Goal: Navigation & Orientation: Find specific page/section

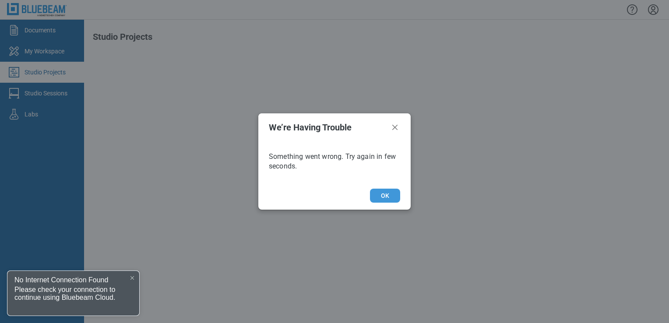
click at [384, 194] on button "OK" at bounding box center [385, 196] width 30 height 14
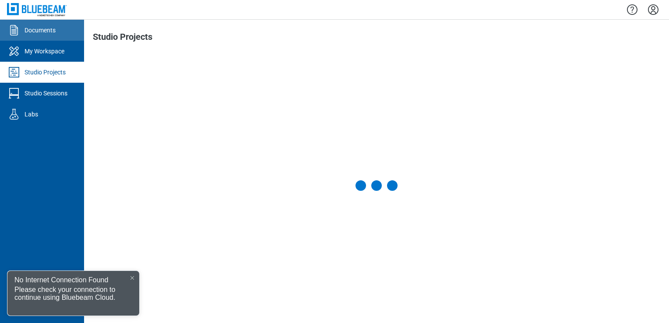
click at [61, 30] on link "Documents" at bounding box center [42, 30] width 84 height 21
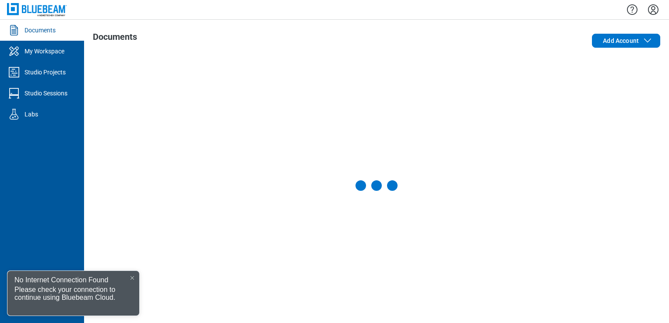
click at [51, 7] on img at bounding box center [37, 9] width 60 height 13
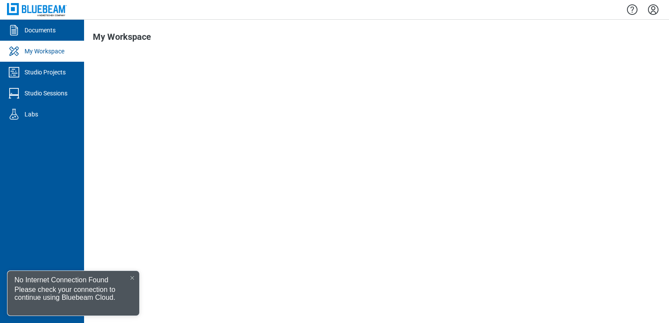
click at [132, 278] on icon at bounding box center [132, 278] width 4 height 4
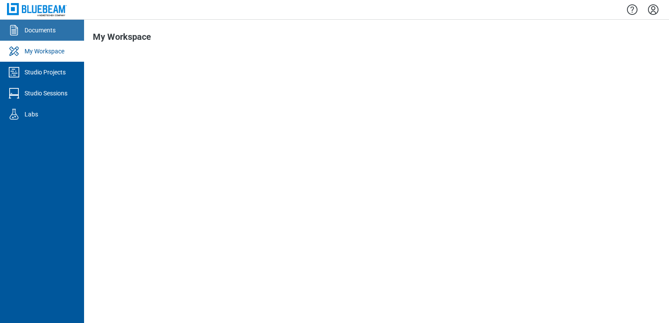
click at [69, 27] on link "Documents" at bounding box center [42, 30] width 84 height 21
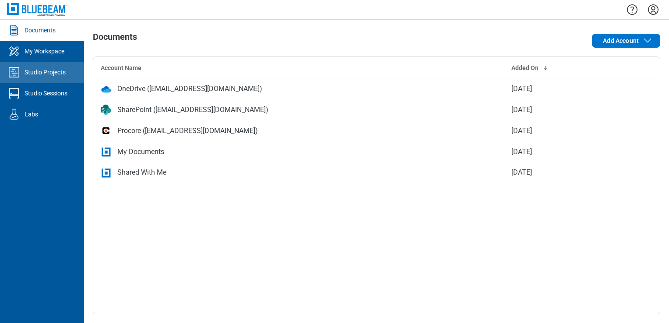
click at [29, 68] on div "Studio Projects" at bounding box center [45, 72] width 41 height 9
